Goal: Transaction & Acquisition: Download file/media

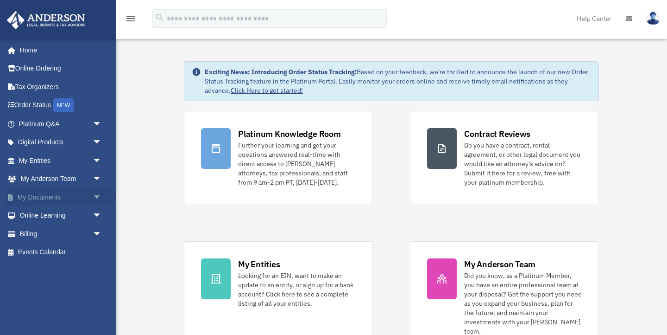
click at [97, 195] on span "arrow_drop_down" at bounding box center [102, 197] width 19 height 19
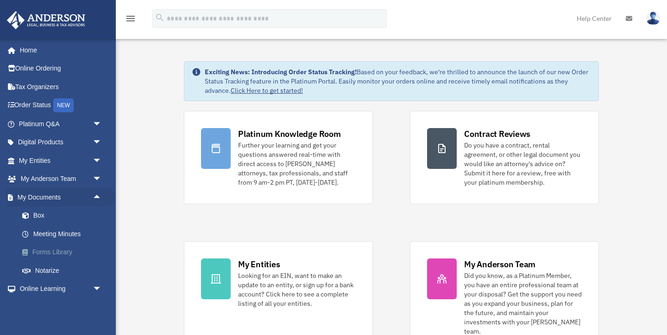
click at [55, 251] on link "Forms Library" at bounding box center [64, 252] width 103 height 19
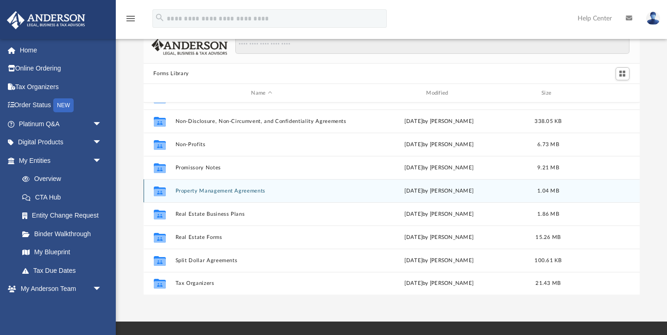
scroll to position [26, 0]
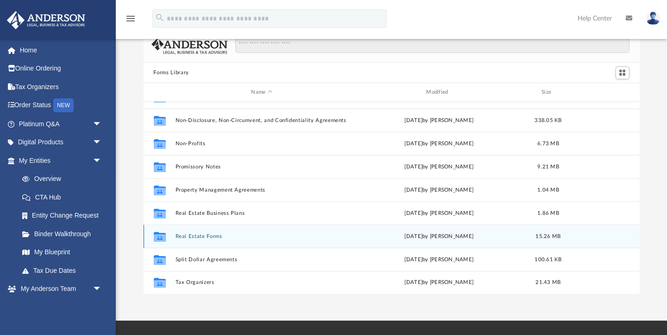
click at [187, 230] on div "Collaborated Folder Real Estate Forms Mon Sep 11 2023 by Mary Acree 15.26 MB" at bounding box center [392, 235] width 496 height 23
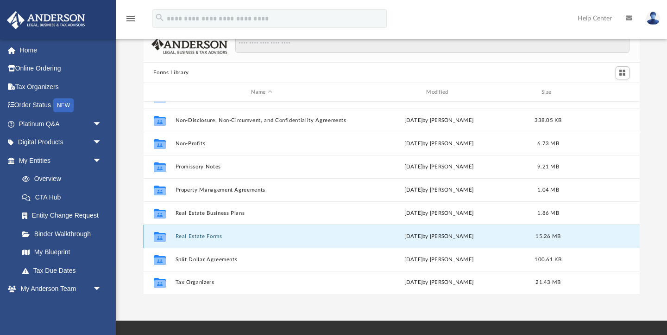
click at [186, 236] on button "Real Estate Forms" at bounding box center [261, 236] width 173 height 6
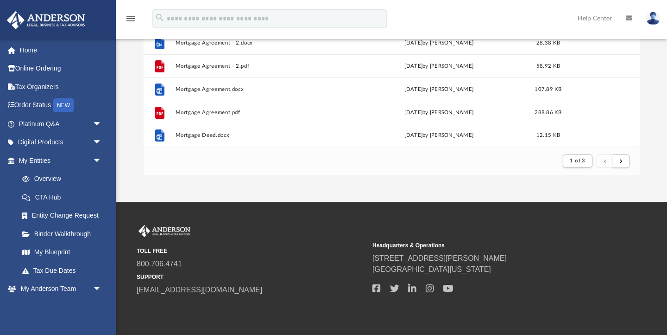
scroll to position [146, 0]
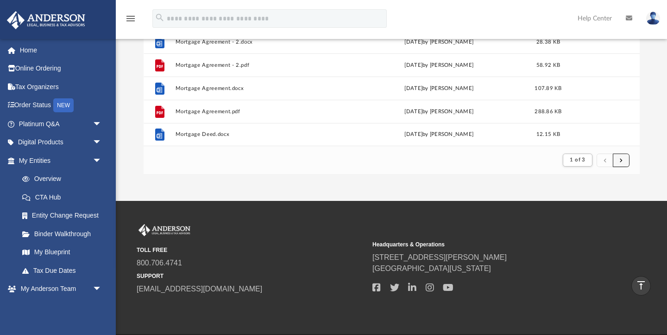
click at [625, 158] on button "submit" at bounding box center [621, 159] width 17 height 13
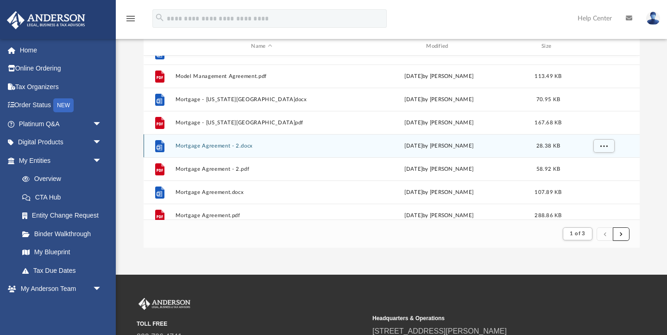
scroll to position [964, 0]
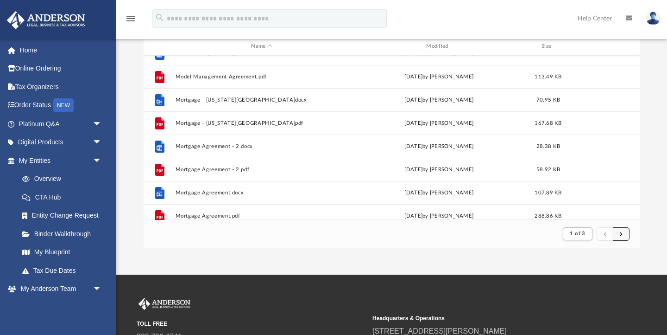
click at [622, 234] on span "submit" at bounding box center [621, 233] width 3 height 5
click at [576, 233] on span "1 of 3" at bounding box center [577, 233] width 15 height 5
click at [585, 267] on ul "1 2 3" at bounding box center [587, 268] width 14 height 54
click at [588, 267] on li "2" at bounding box center [586, 266] width 3 height 10
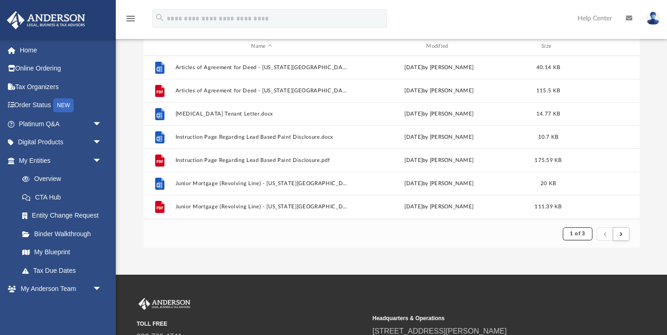
scroll to position [0, 0]
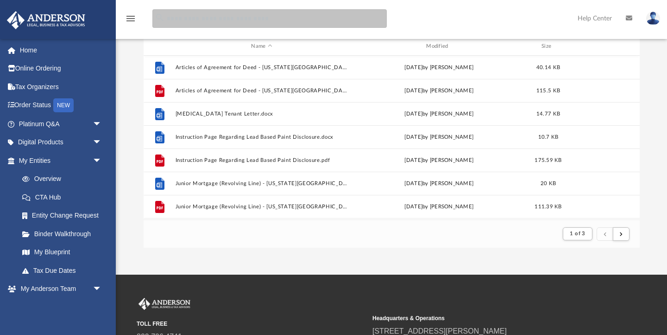
click at [236, 19] on input "search" at bounding box center [269, 18] width 235 height 19
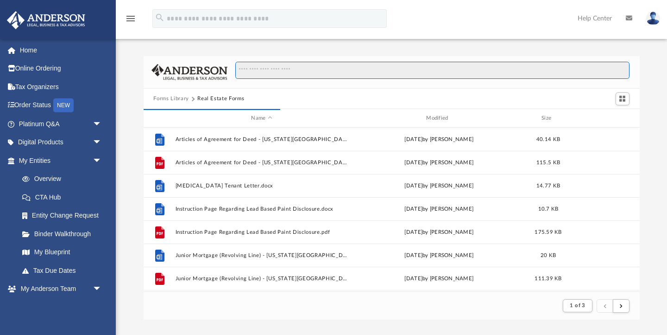
click at [268, 71] on input "Search files and folders" at bounding box center [432, 71] width 394 height 18
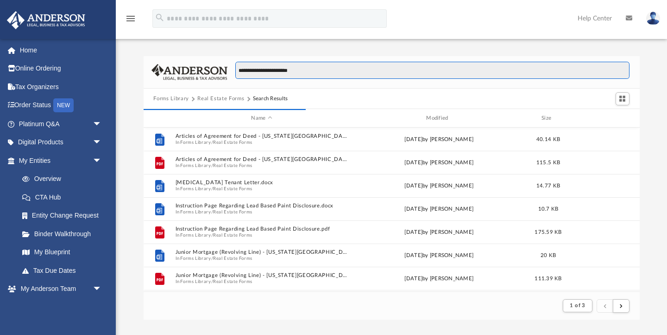
type input "**********"
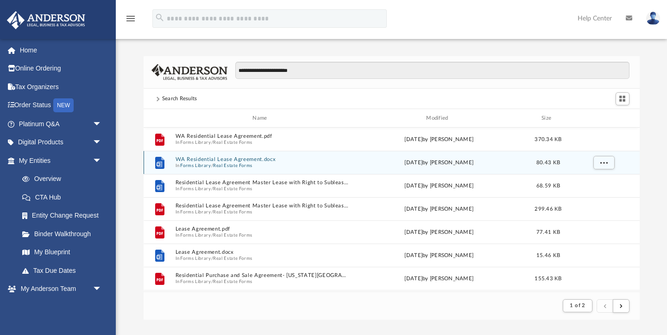
click at [220, 164] on button "Real Estate Forms" at bounding box center [232, 166] width 39 height 6
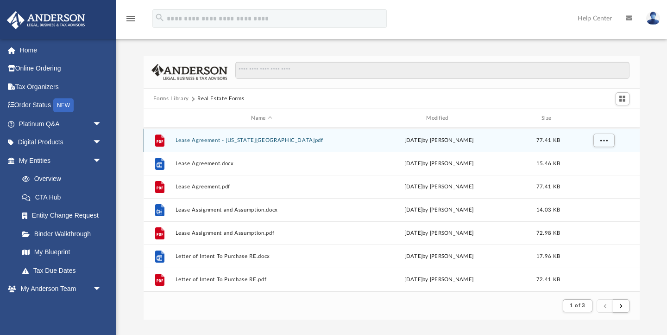
scroll to position [564, 0]
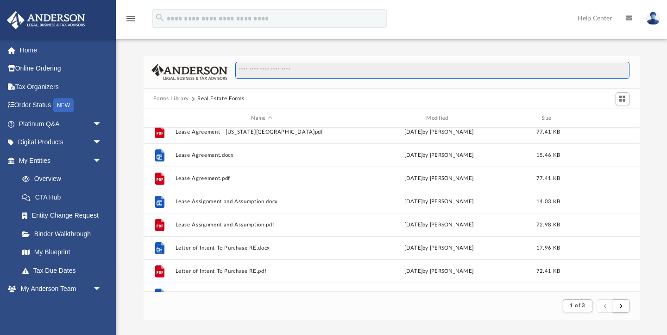
click at [315, 76] on input "Search files and folders" at bounding box center [432, 71] width 394 height 18
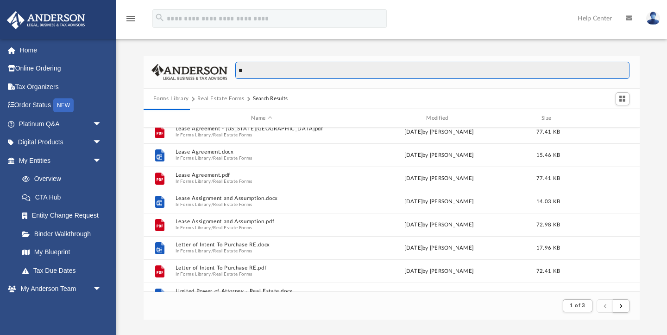
type input "*"
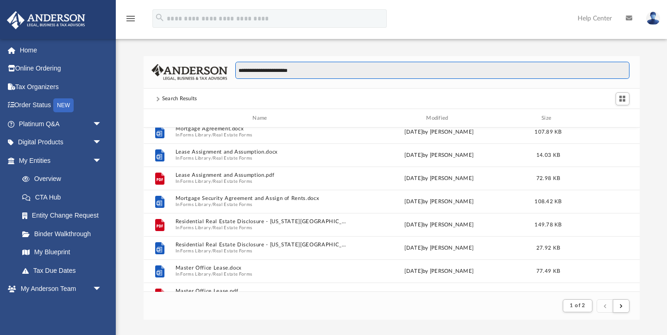
click at [378, 75] on input "**********" at bounding box center [432, 71] width 394 height 18
type input "**********"
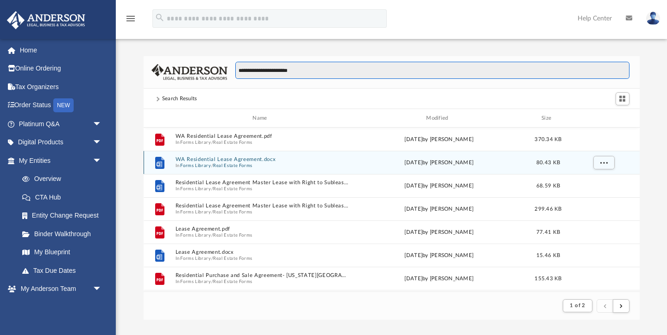
scroll to position [0, 0]
click at [603, 160] on span "More options" at bounding box center [603, 162] width 7 height 5
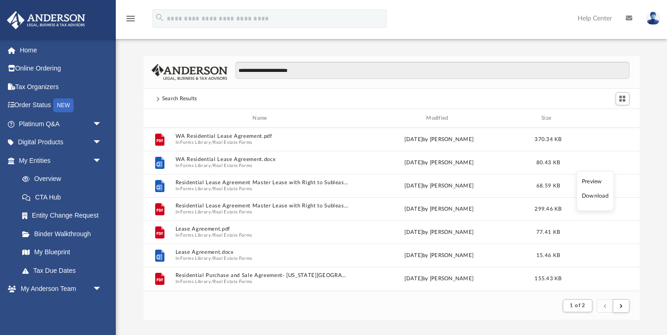
click at [591, 196] on li "Download" at bounding box center [595, 196] width 27 height 10
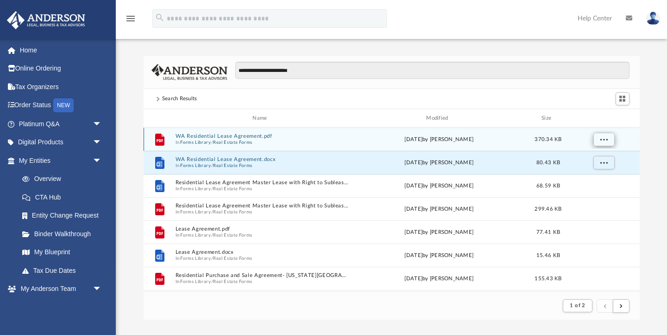
click at [603, 139] on span "More options" at bounding box center [603, 139] width 7 height 5
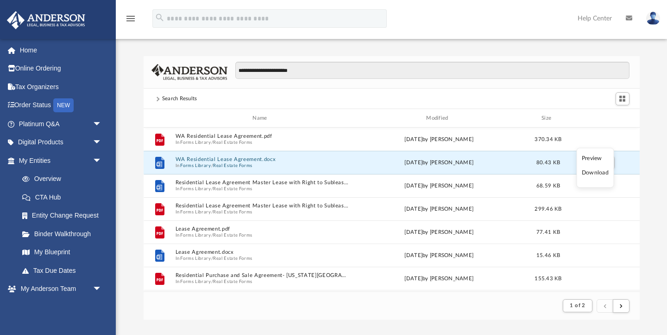
click at [590, 176] on li "Download" at bounding box center [595, 173] width 27 height 10
